Goal: Task Accomplishment & Management: Manage account settings

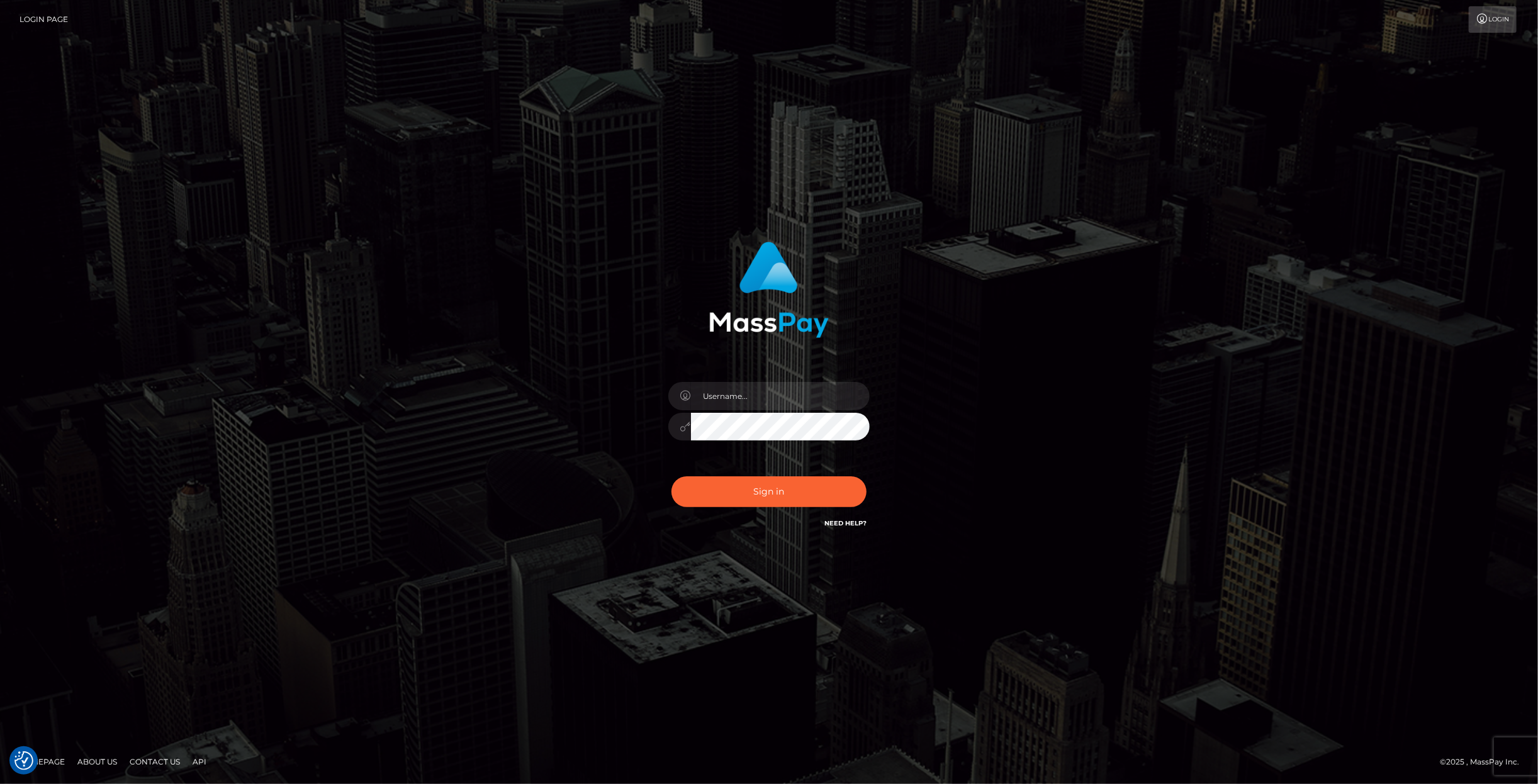
click at [1488, 135] on div at bounding box center [769, 392] width 1538 height 784
click at [731, 398] on input "text" at bounding box center [780, 395] width 179 height 29
paste input "anna.tilia"
type input "anna.tilia"
drag, startPoint x: 1427, startPoint y: 204, endPoint x: 1009, endPoint y: 368, distance: 449.0
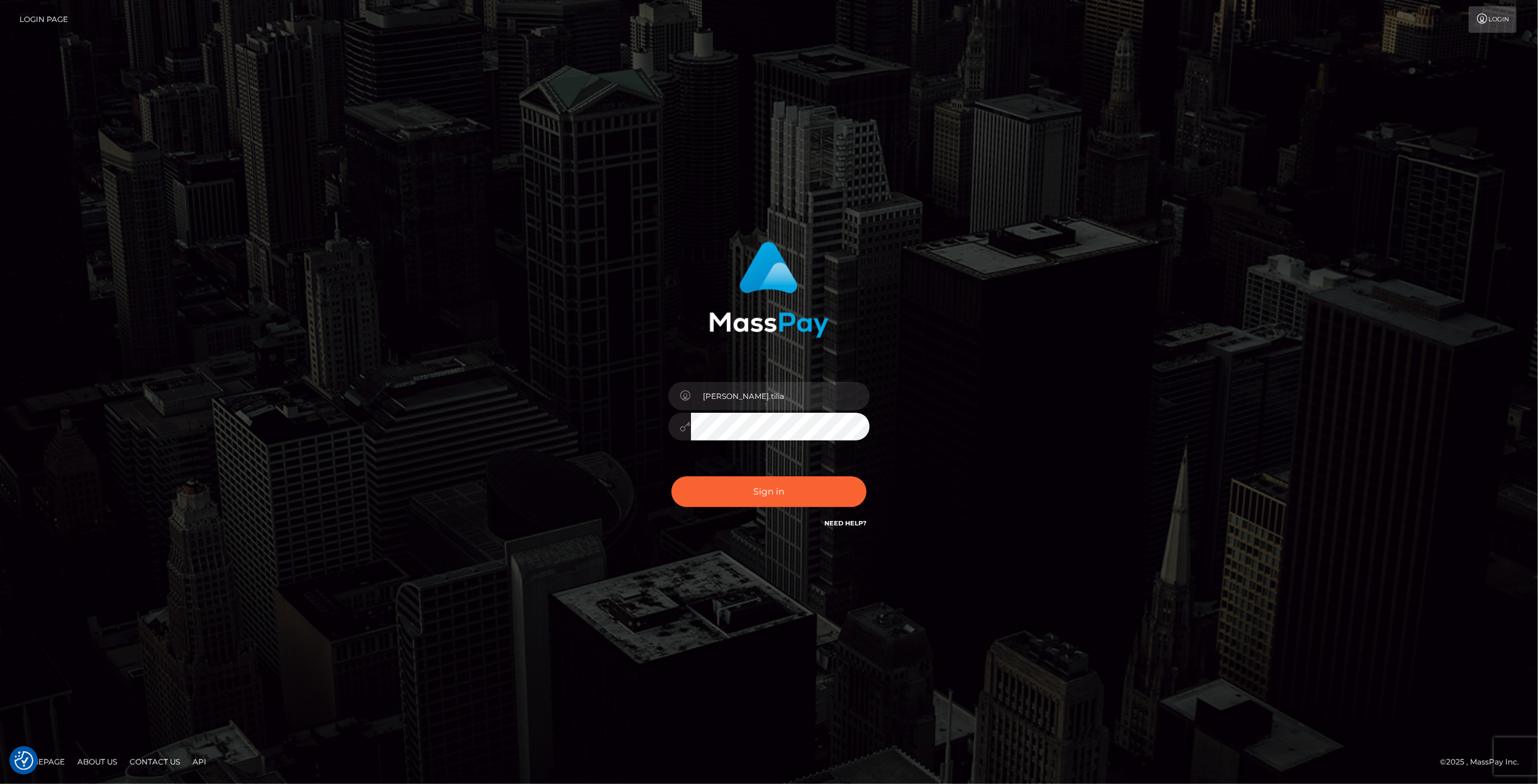
click at [1426, 204] on div "anna.tilia" at bounding box center [769, 391] width 1538 height 508
click at [740, 492] on button "Sign in" at bounding box center [769, 492] width 195 height 31
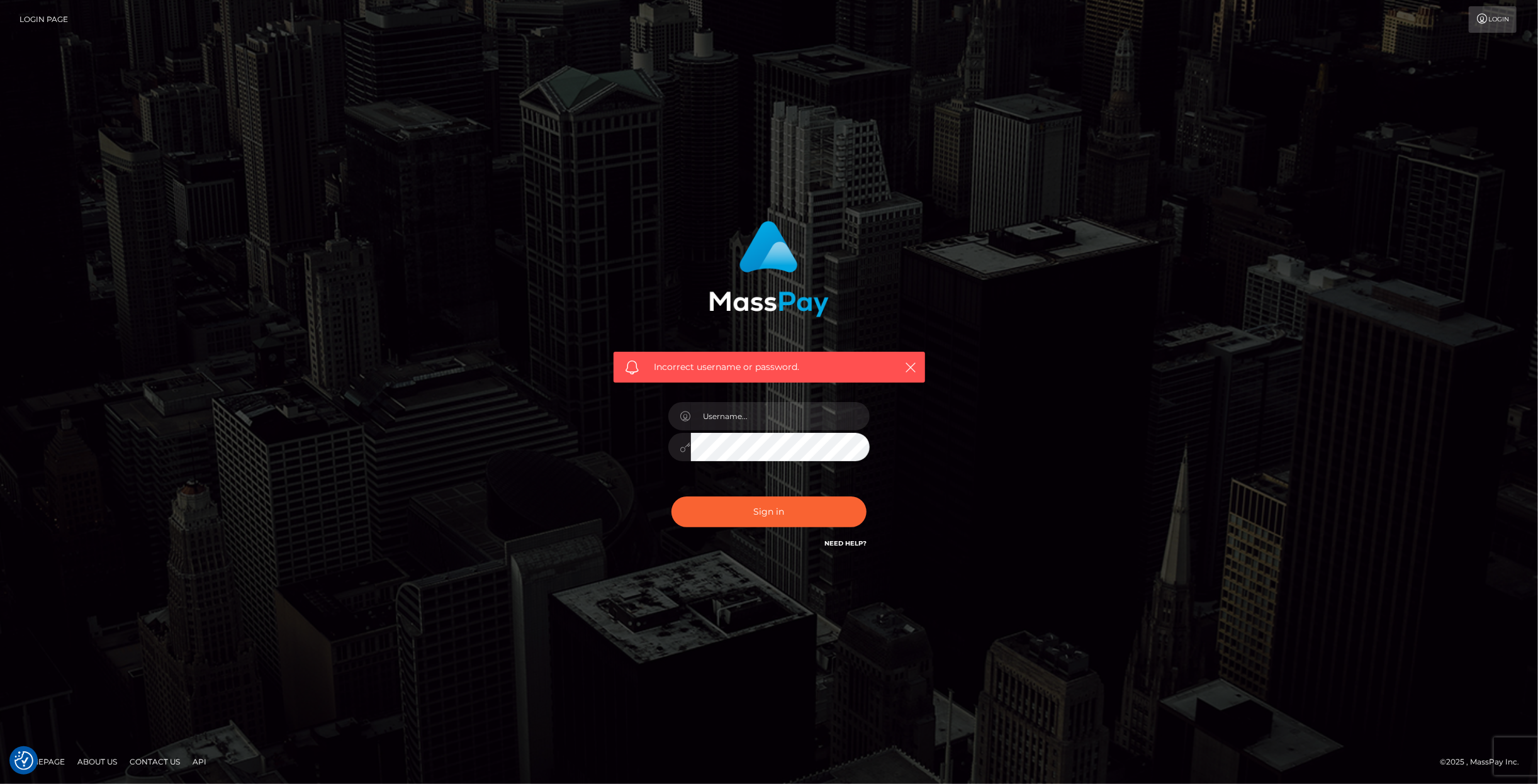
click at [1309, 209] on div "Incorrect username or password." at bounding box center [769, 392] width 1538 height 550
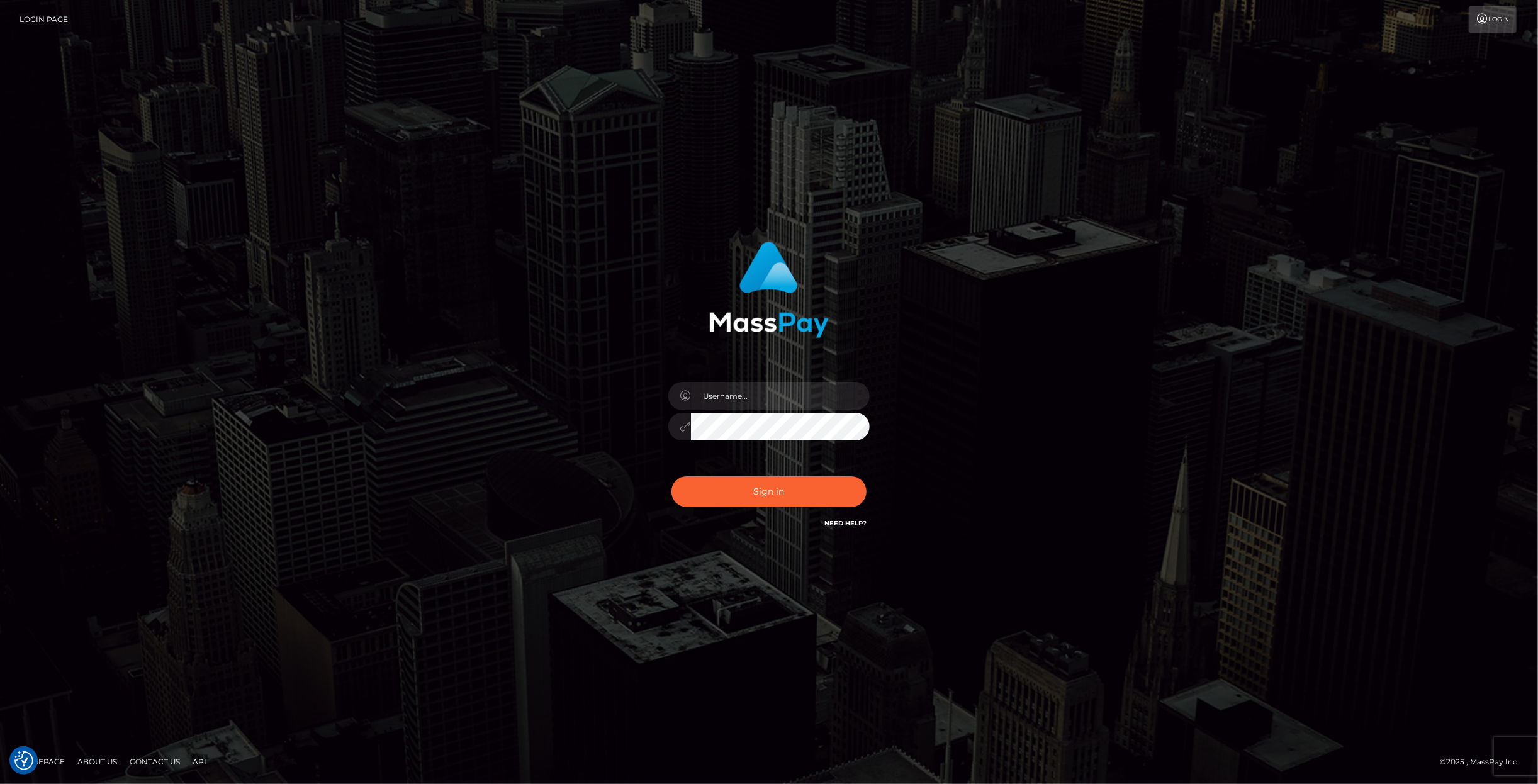
click at [1342, 365] on div "Sign in" at bounding box center [769, 391] width 1538 height 508
click at [727, 403] on input "text" at bounding box center [780, 395] width 179 height 29
paste input "anna.tilia"
type input "anna.tilia"
click at [1397, 377] on div "anna.tilia" at bounding box center [769, 391] width 1538 height 508
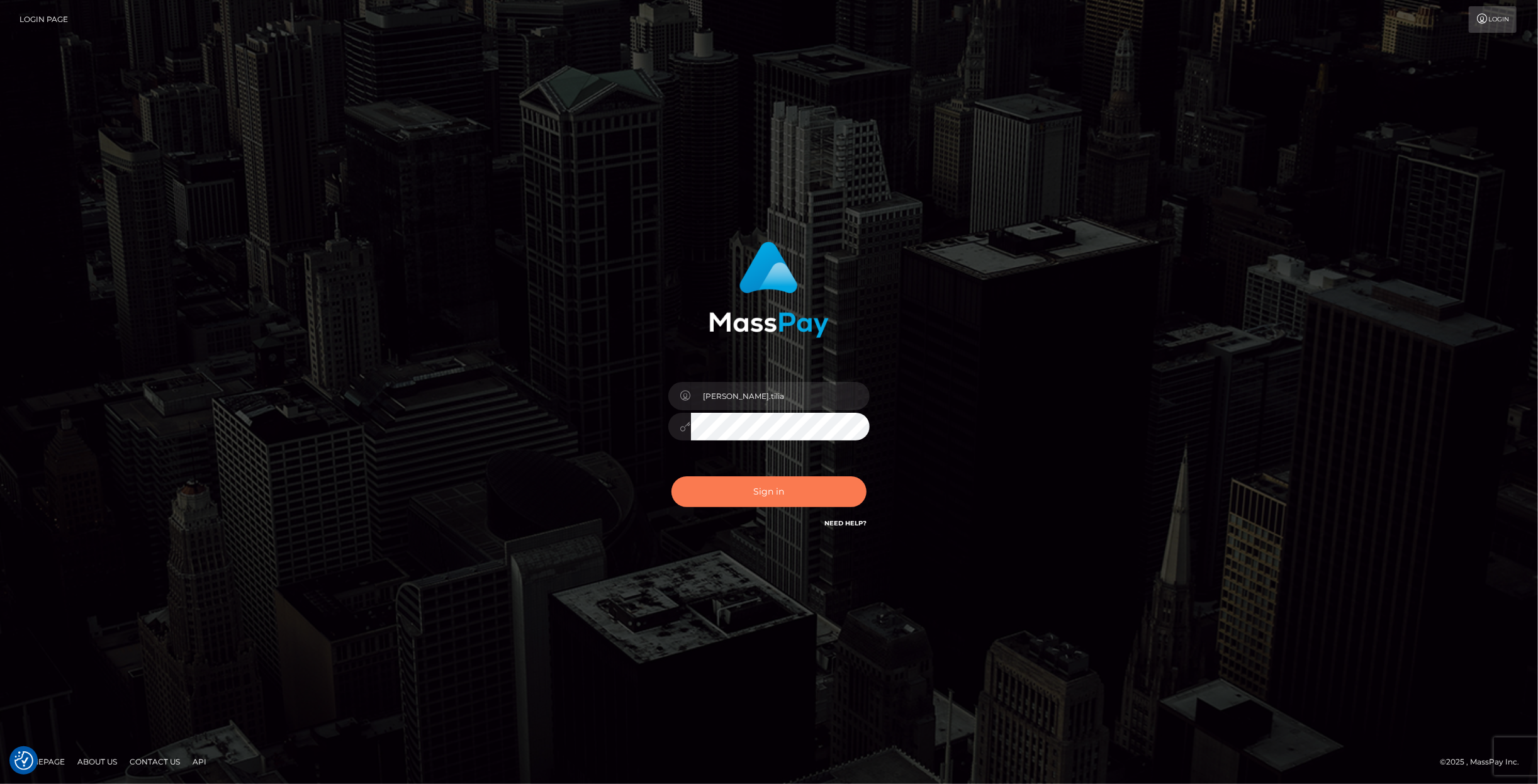
click at [765, 492] on button "Sign in" at bounding box center [769, 492] width 195 height 31
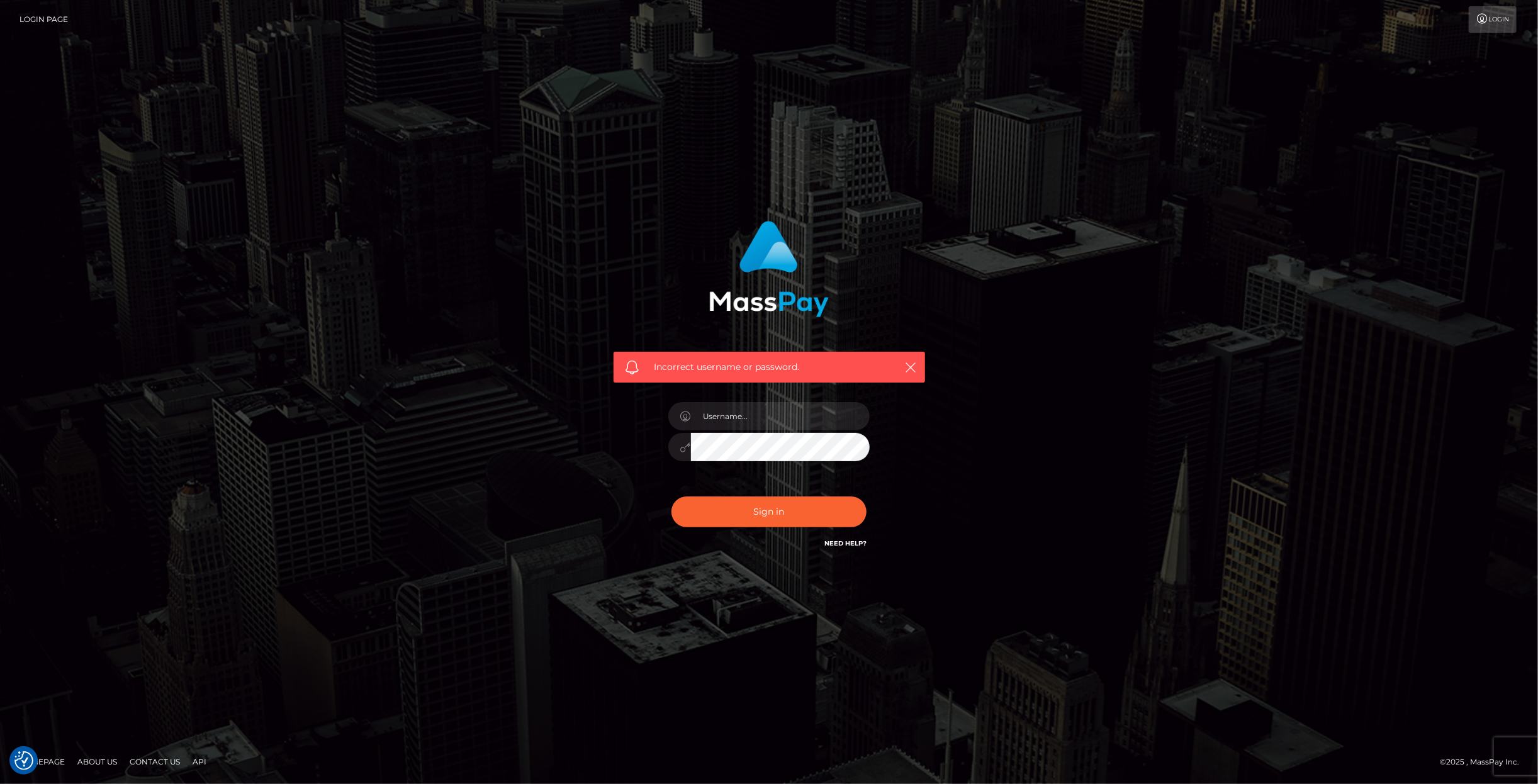
click at [1392, 225] on div "Incorrect username or password." at bounding box center [769, 392] width 1538 height 550
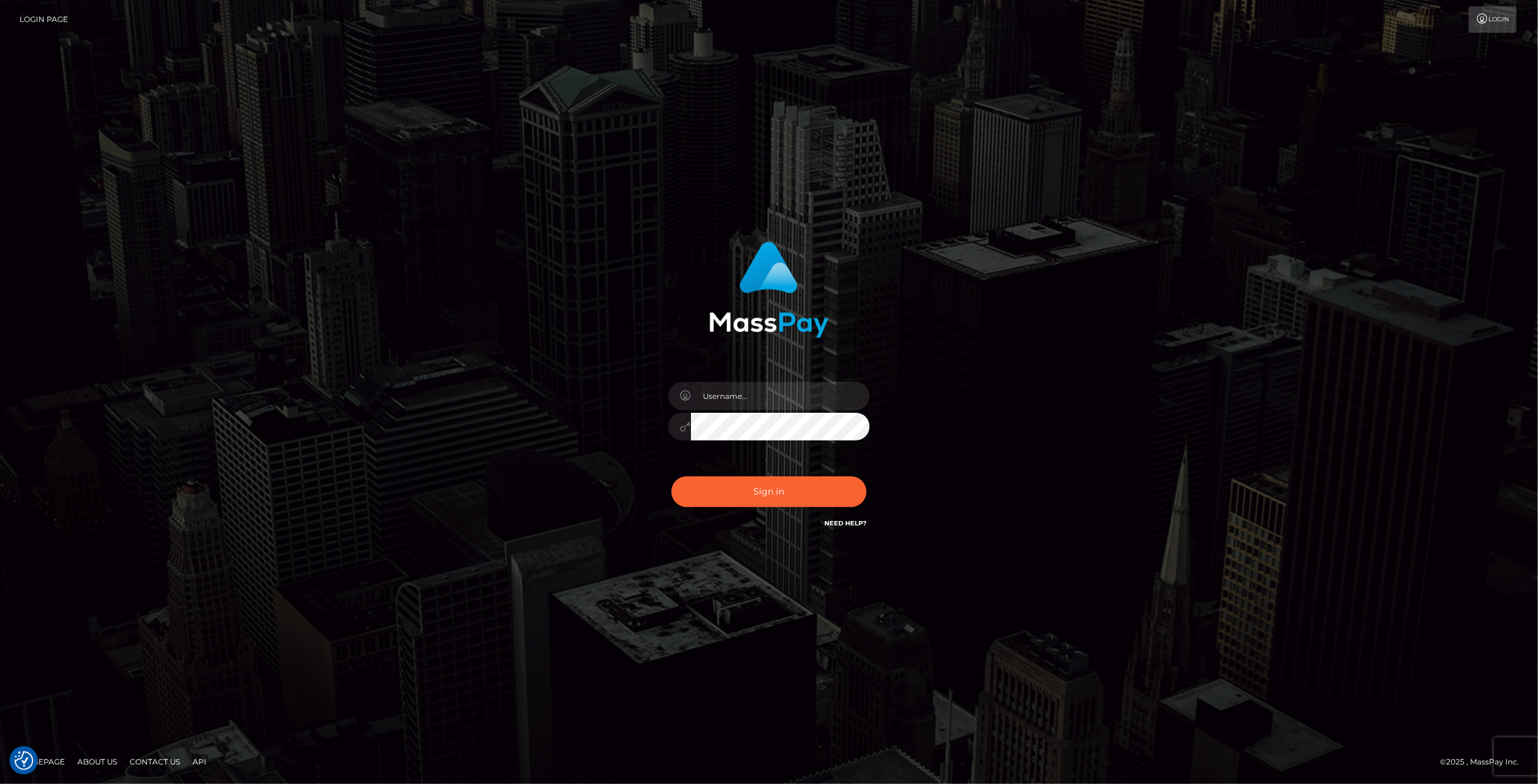
click at [842, 522] on link "Need Help?" at bounding box center [845, 523] width 42 height 8
click at [151, 764] on link "Contact Us" at bounding box center [155, 762] width 61 height 20
drag, startPoint x: 1336, startPoint y: 199, endPoint x: 959, endPoint y: 94, distance: 391.3
click at [1337, 197] on div "Sign in" at bounding box center [769, 391] width 1538 height 508
click at [763, 396] on input "text" at bounding box center [780, 395] width 179 height 29
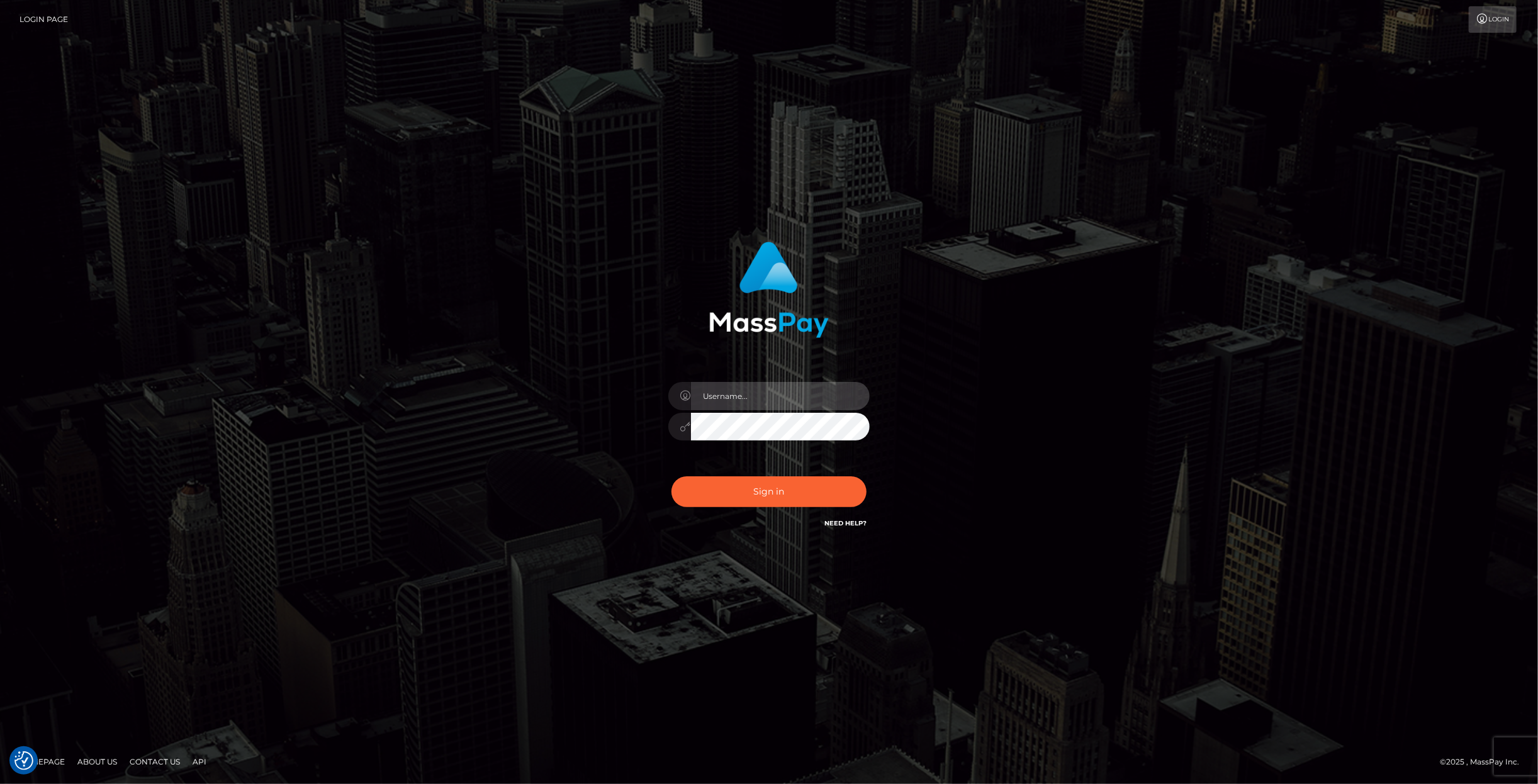
paste input "[PERSON_NAME].tilia"
type input "[PERSON_NAME].tilia"
click at [740, 491] on button "Sign in" at bounding box center [769, 492] width 195 height 31
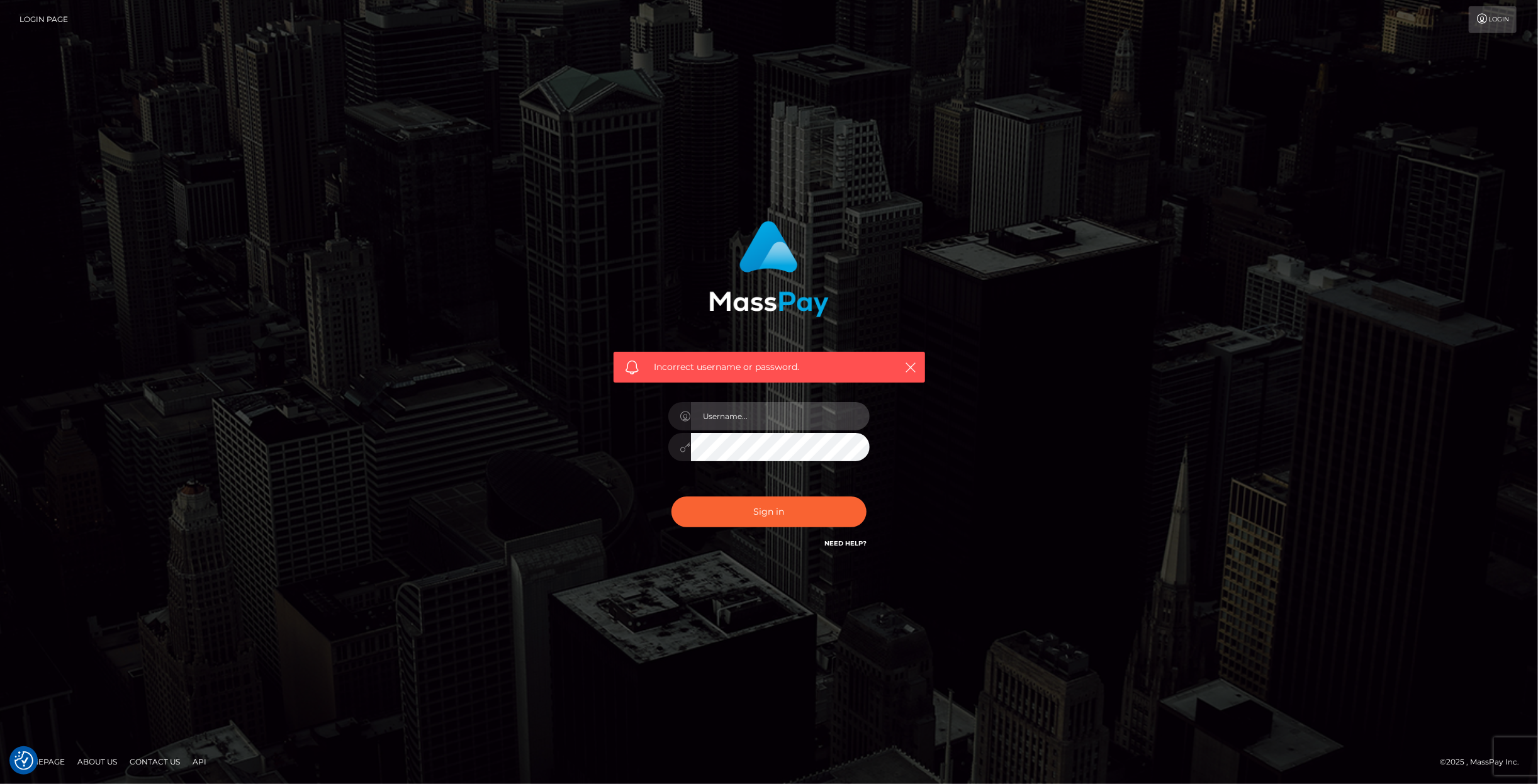
click at [737, 420] on input "text" at bounding box center [780, 416] width 179 height 29
paste input "anna.tilia"
type input "anna.tilia"
click at [743, 512] on button "Sign in" at bounding box center [769, 511] width 195 height 31
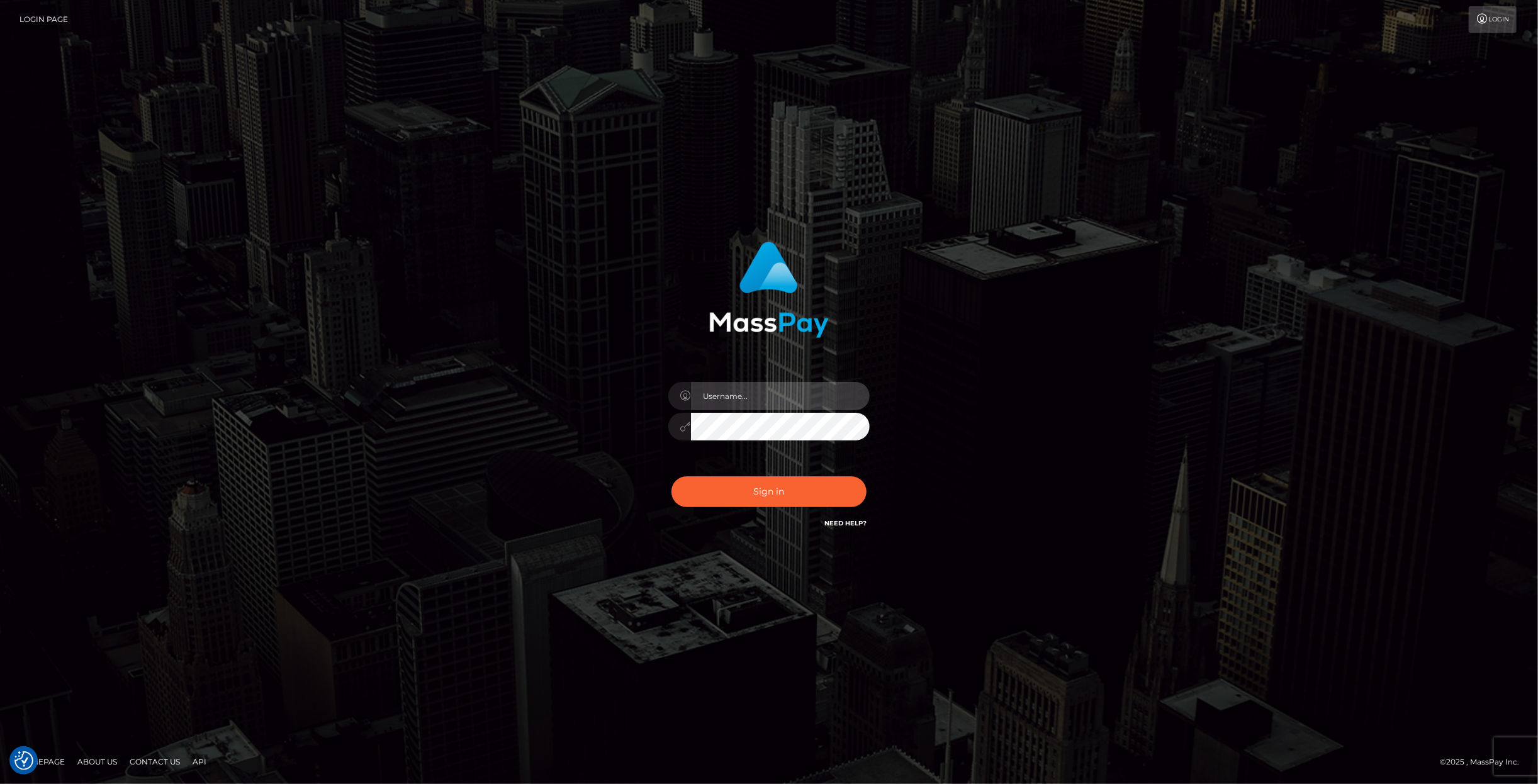
click at [738, 396] on input "text" at bounding box center [780, 395] width 179 height 29
paste input "anna.tilia"
type input "[PERSON_NAME].tilia"
click at [763, 490] on button "Sign in" at bounding box center [769, 492] width 195 height 31
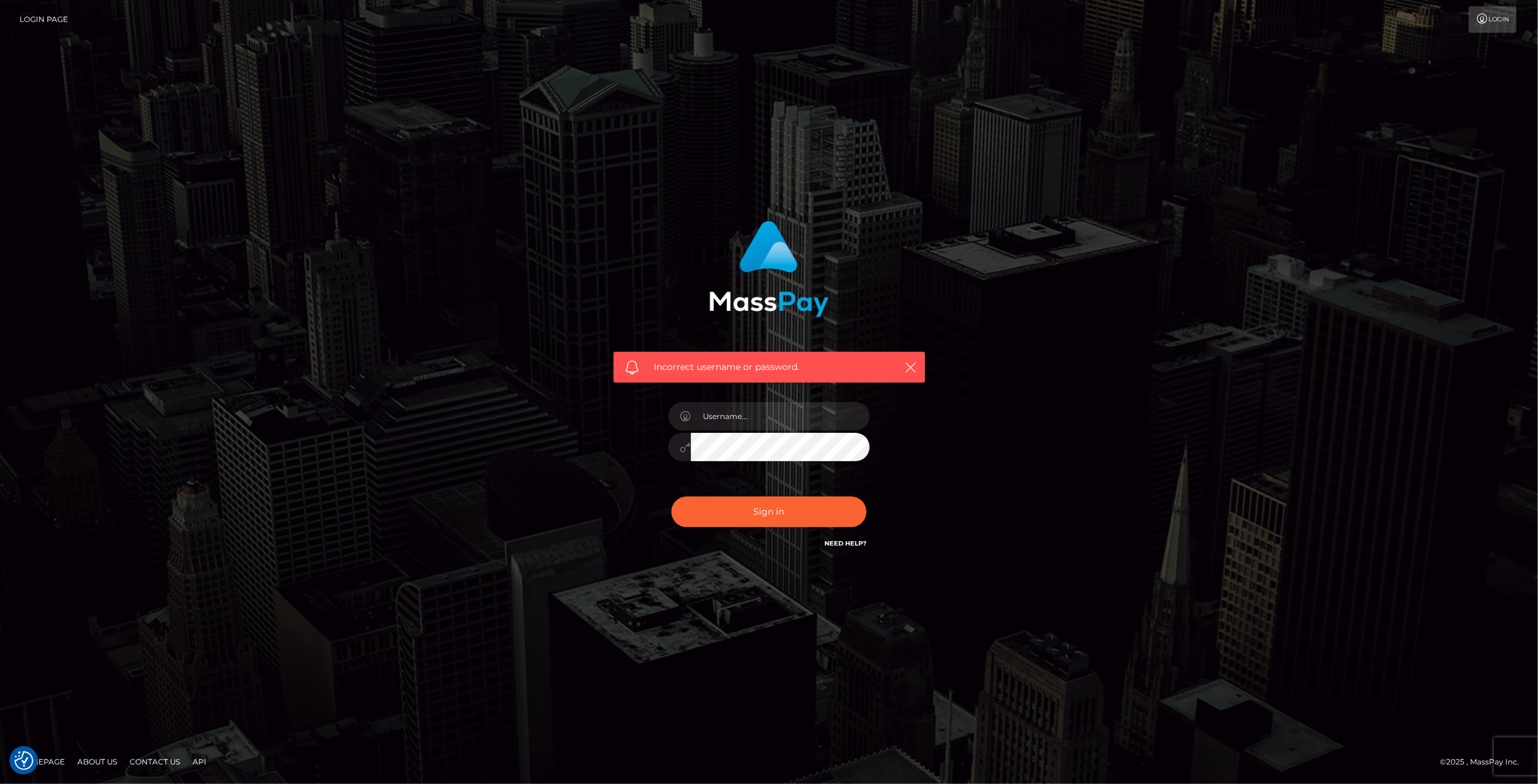
click at [241, 231] on div "Incorrect username or password." at bounding box center [769, 392] width 1538 height 550
click at [234, 102] on div "Incorrect username or password." at bounding box center [769, 392] width 1538 height 784
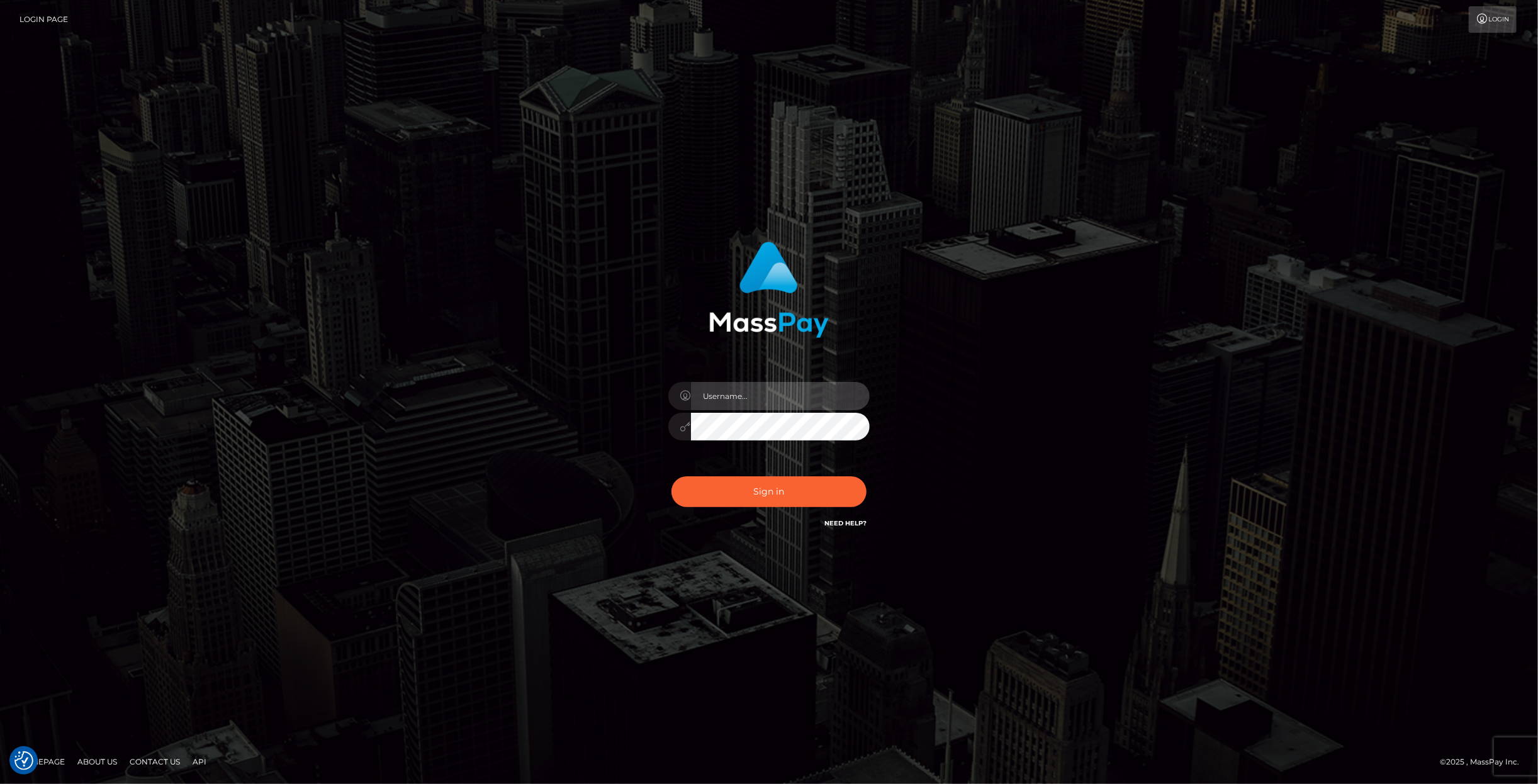
click at [739, 398] on input "text" at bounding box center [780, 395] width 179 height 29
paste input "anna.tilia"
type input "anna.tilia"
click at [671, 476] on button "Sign in" at bounding box center [769, 492] width 195 height 31
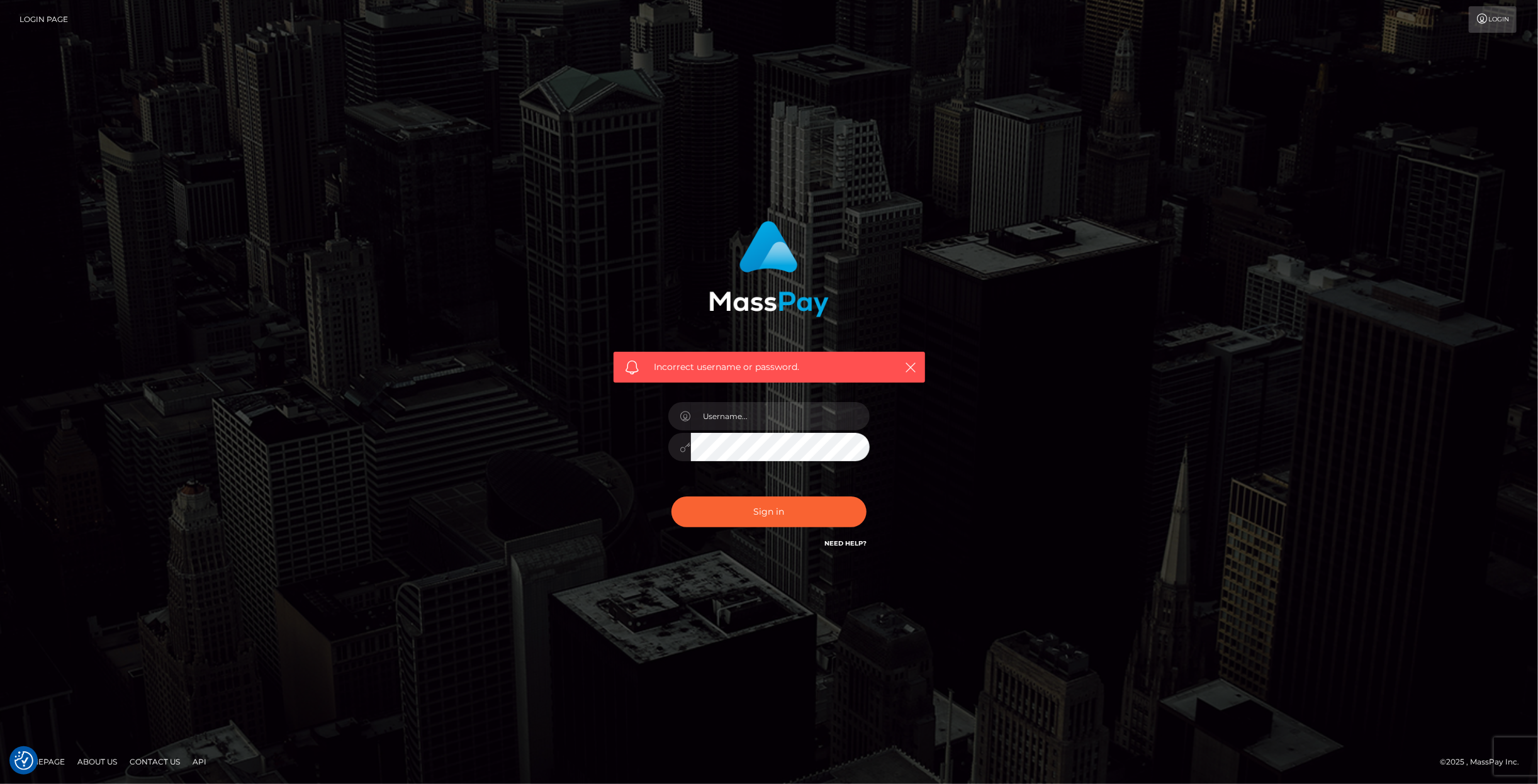
click at [147, 765] on link "Contact Us" at bounding box center [155, 762] width 61 height 20
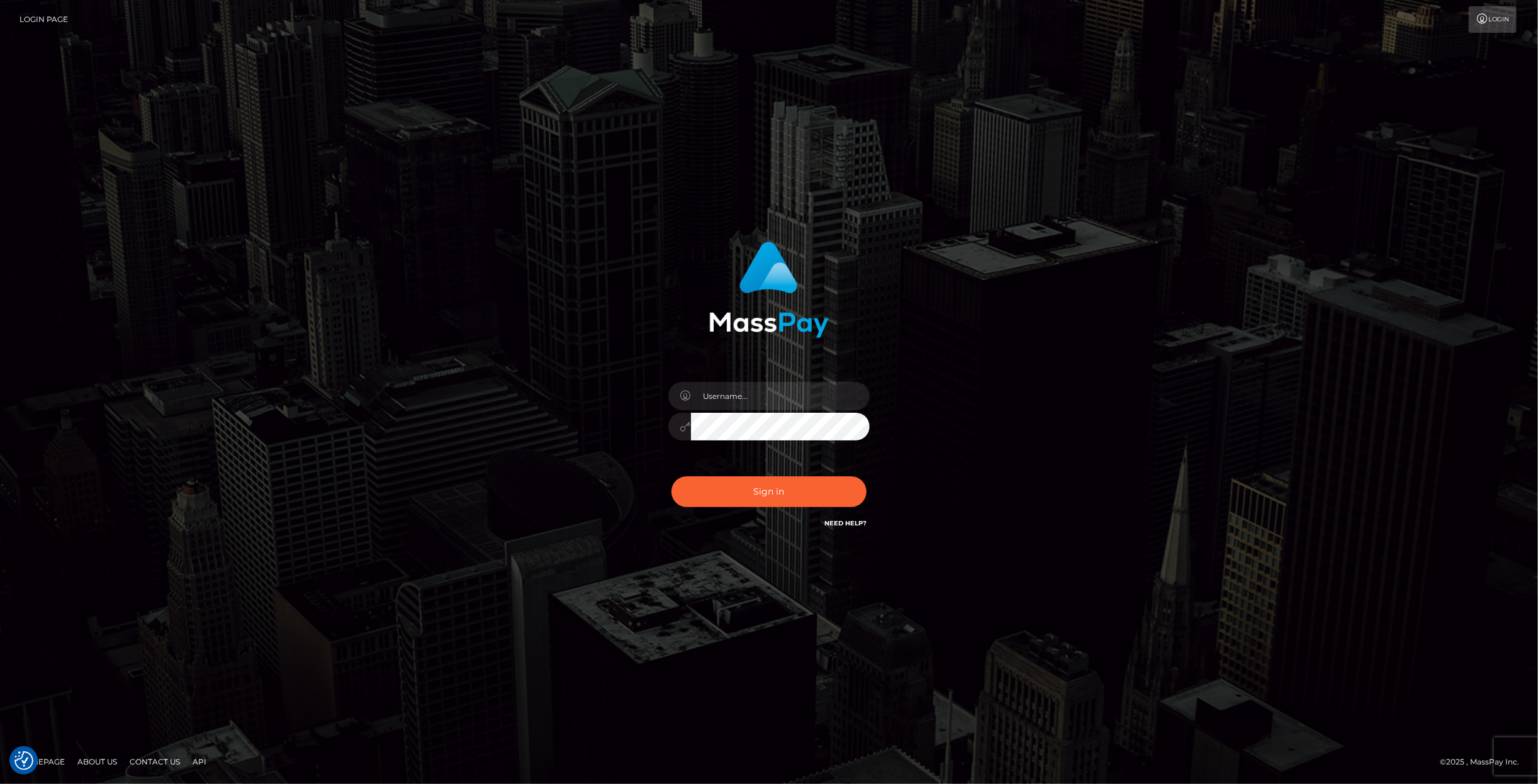
drag, startPoint x: 1247, startPoint y: 380, endPoint x: 1262, endPoint y: 374, distance: 16.2
click at [1248, 379] on div "Sign in" at bounding box center [769, 391] width 1538 height 508
click at [789, 400] on input "text" at bounding box center [780, 395] width 179 height 29
paste input "anna.tilia"
type input "anna.tilia"
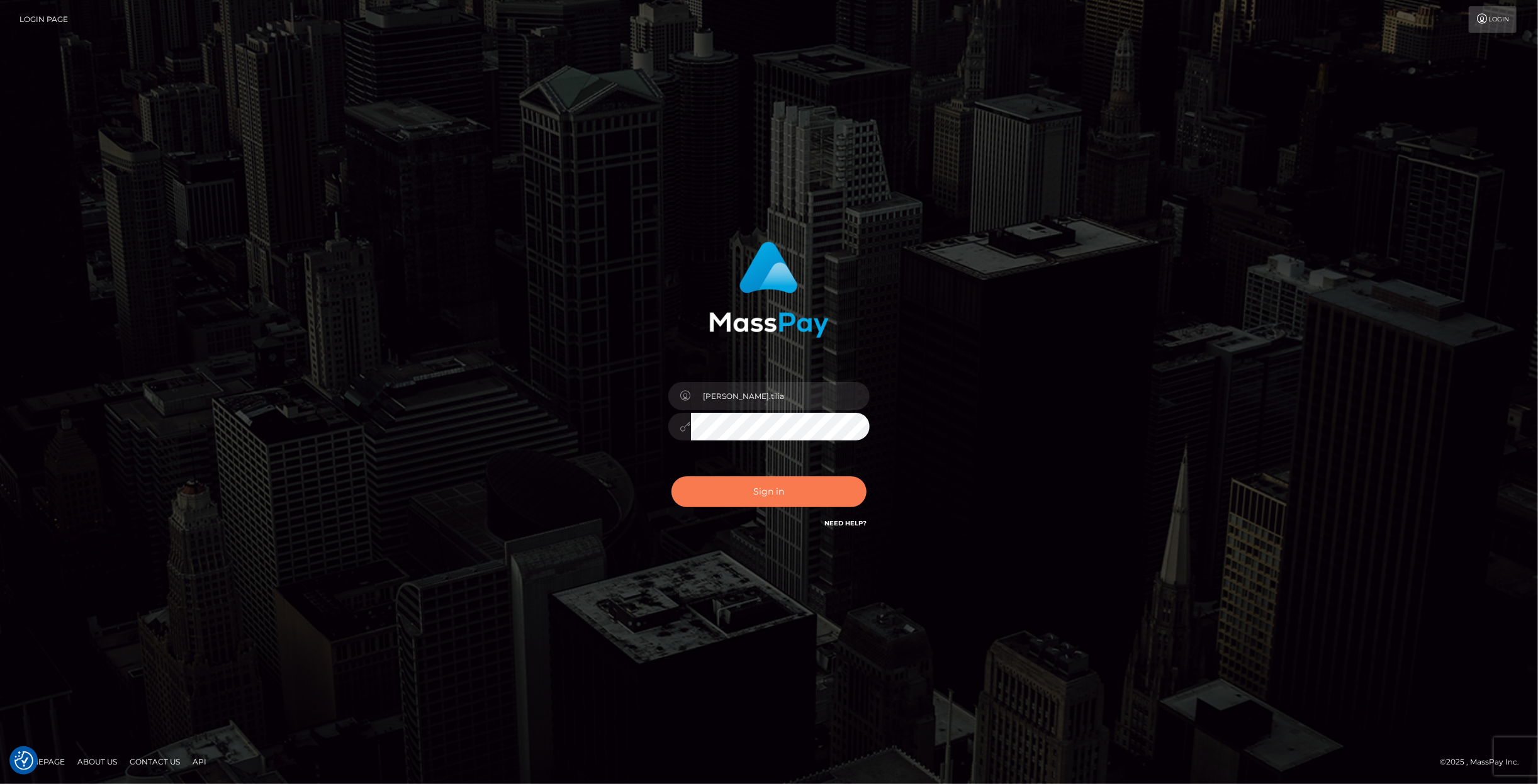
click at [791, 500] on button "Sign in" at bounding box center [769, 492] width 195 height 31
